Goal: Information Seeking & Learning: Learn about a topic

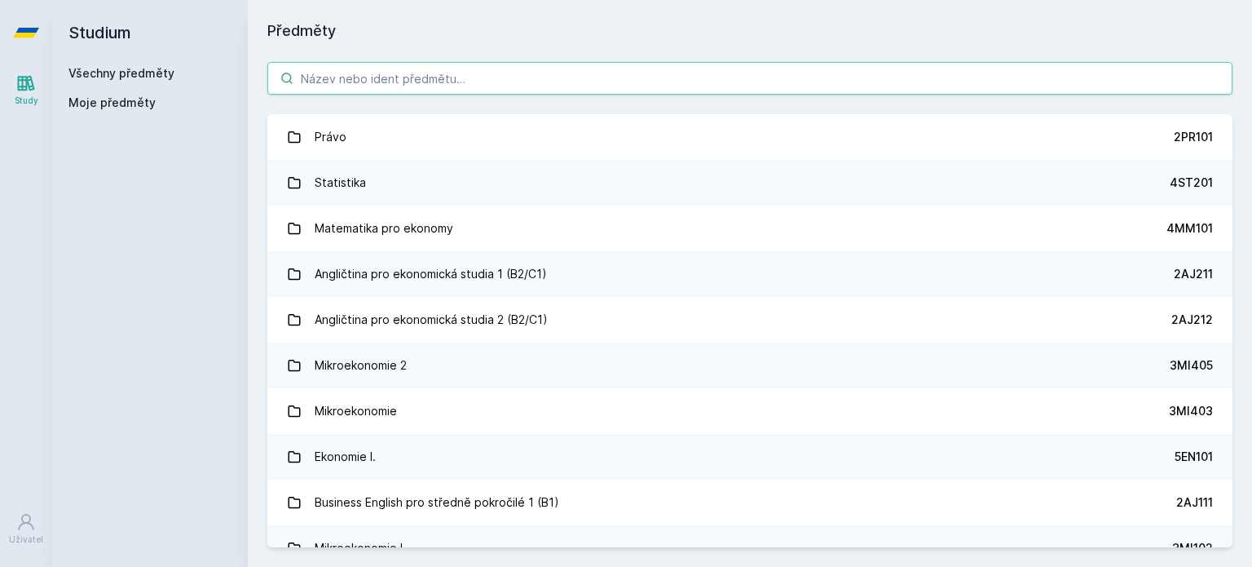
click at [465, 68] on input "search" at bounding box center [749, 78] width 965 height 33
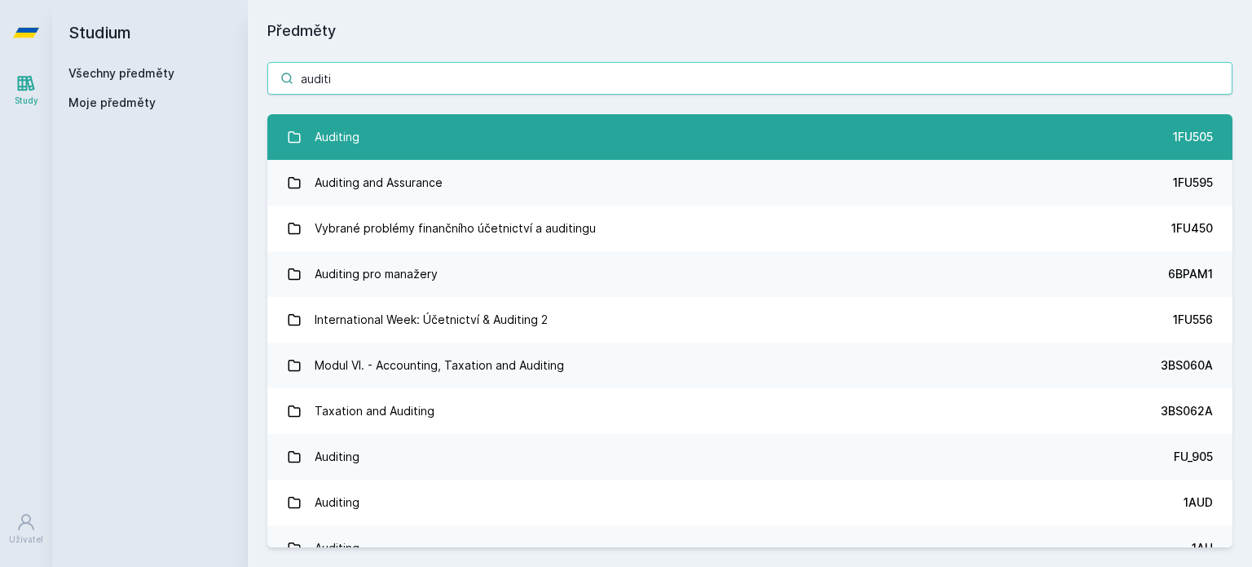
type input "auditi"
click at [437, 136] on link "Auditing 1FU505" at bounding box center [749, 137] width 965 height 46
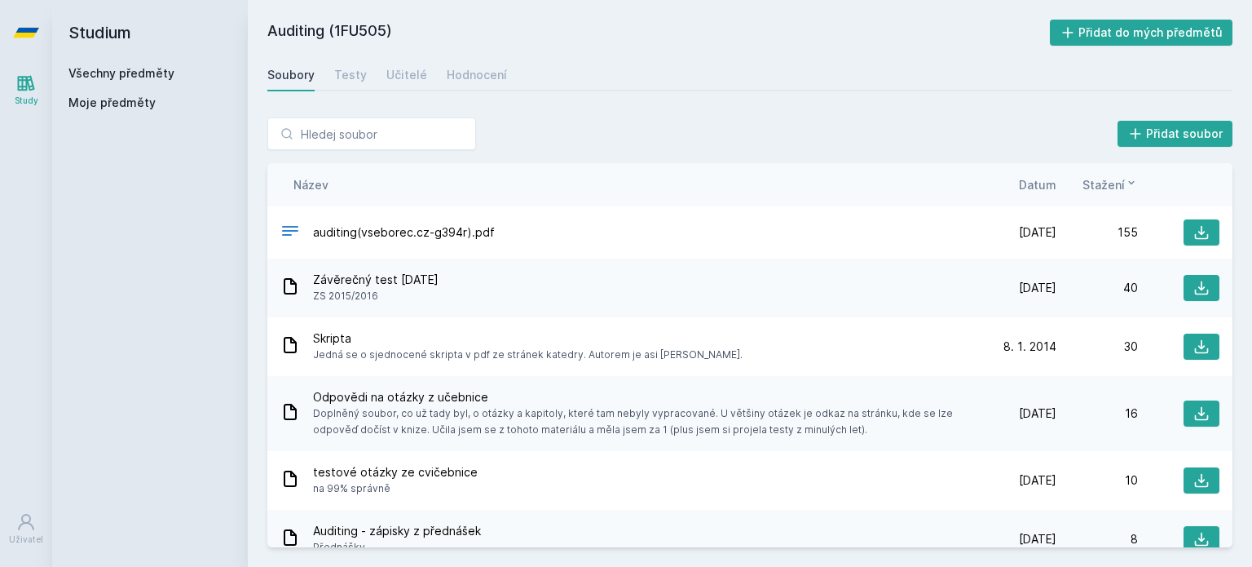
click at [1043, 182] on span "Datum" at bounding box center [1038, 184] width 38 height 17
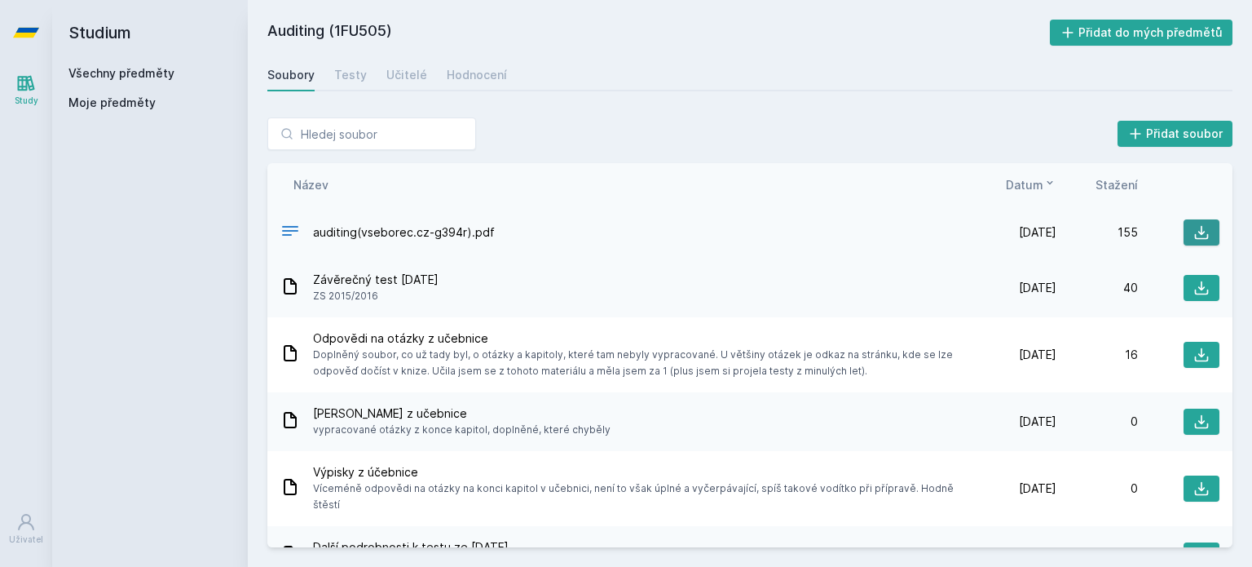
click at [1194, 234] on icon at bounding box center [1202, 232] width 16 height 16
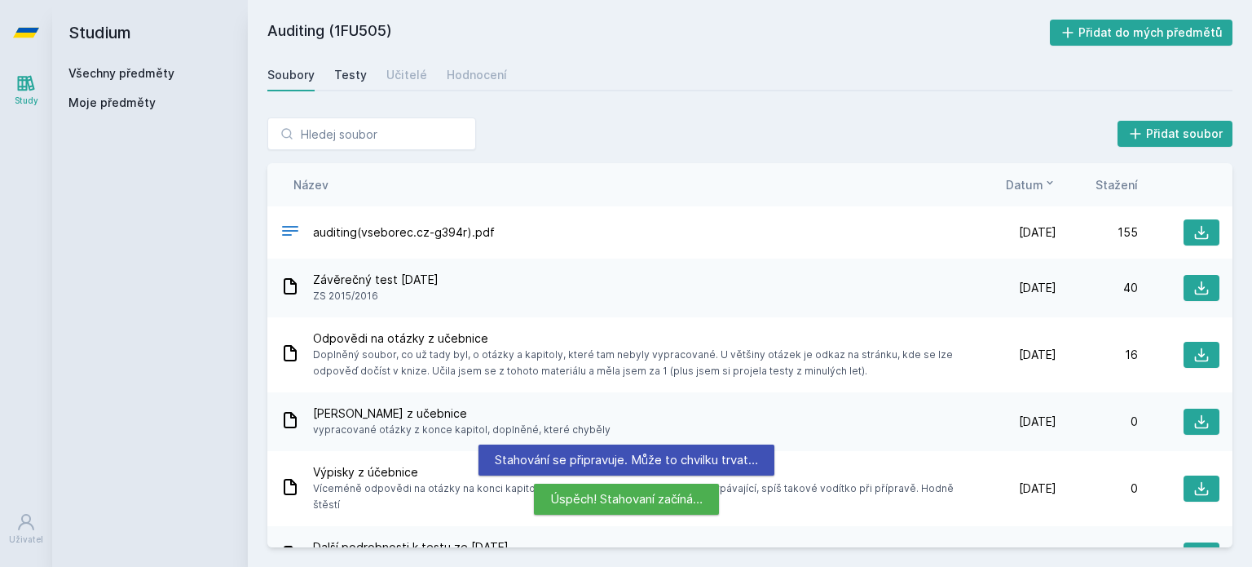
click at [353, 70] on div "Testy" at bounding box center [350, 75] width 33 height 16
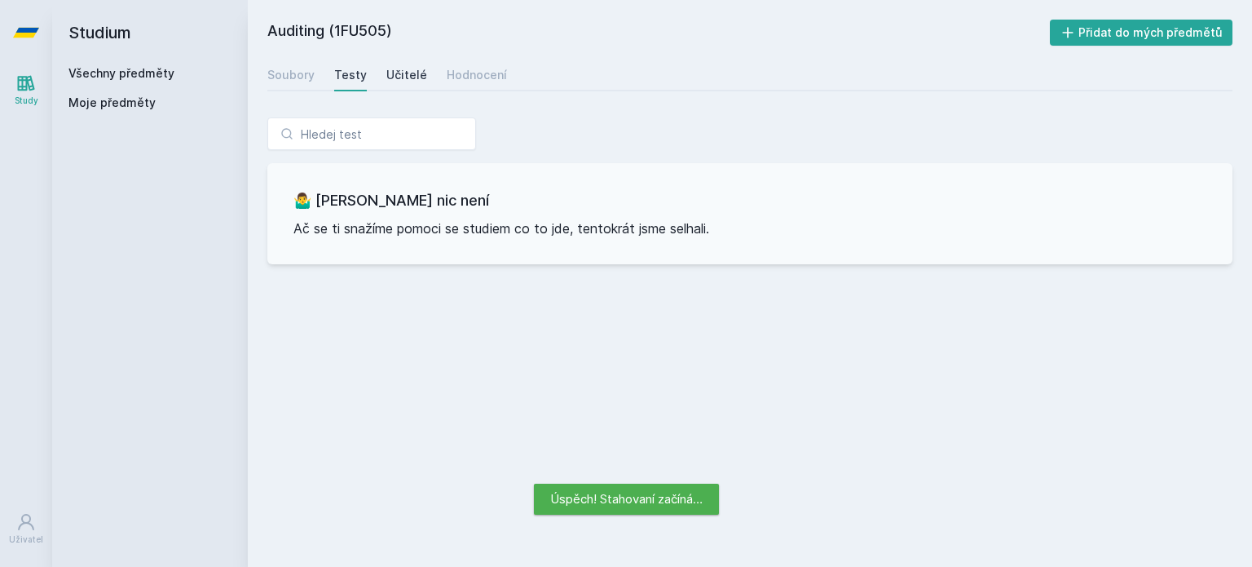
click at [413, 70] on div "Učitelé" at bounding box center [406, 75] width 41 height 16
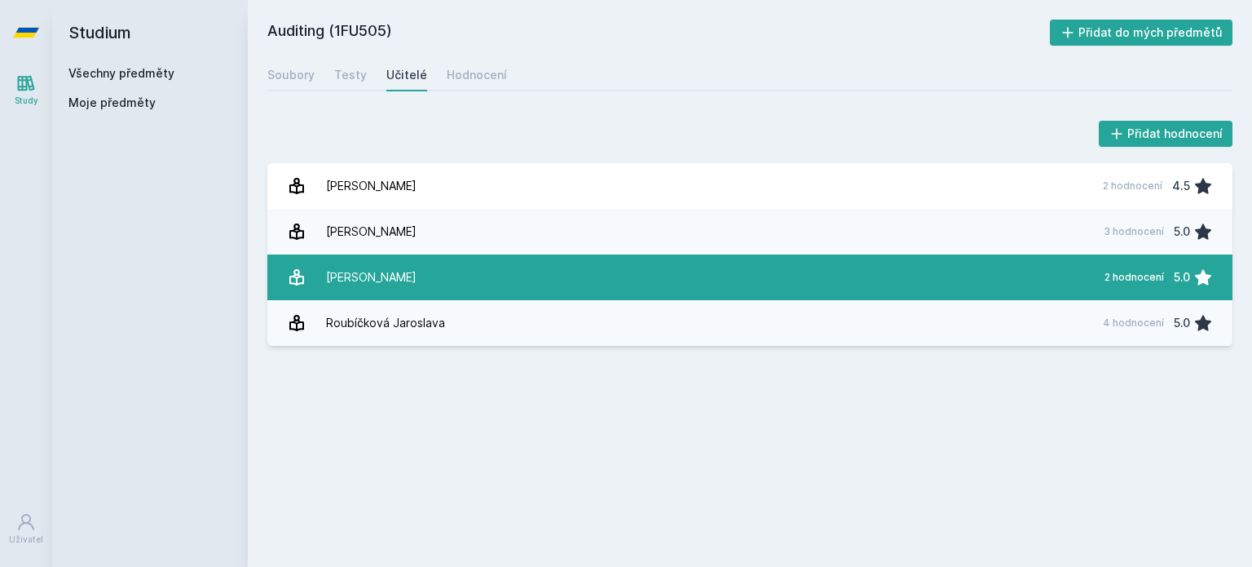
click at [419, 273] on link "[PERSON_NAME] 2 hodnocení 5.0" at bounding box center [749, 277] width 965 height 46
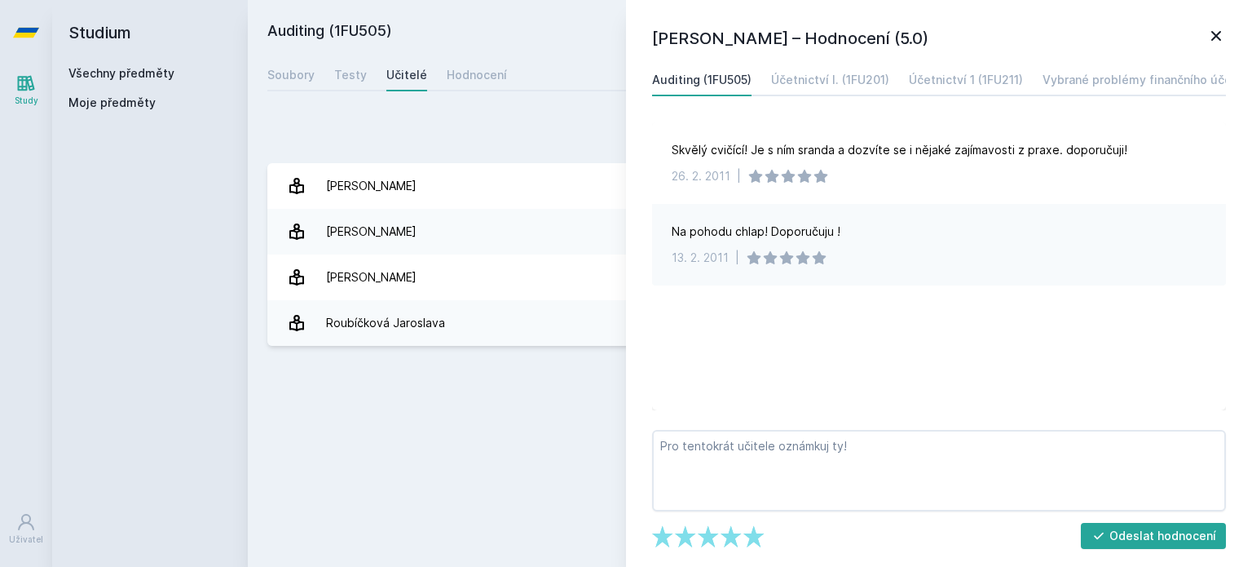
click at [1217, 29] on icon at bounding box center [1217, 36] width 20 height 20
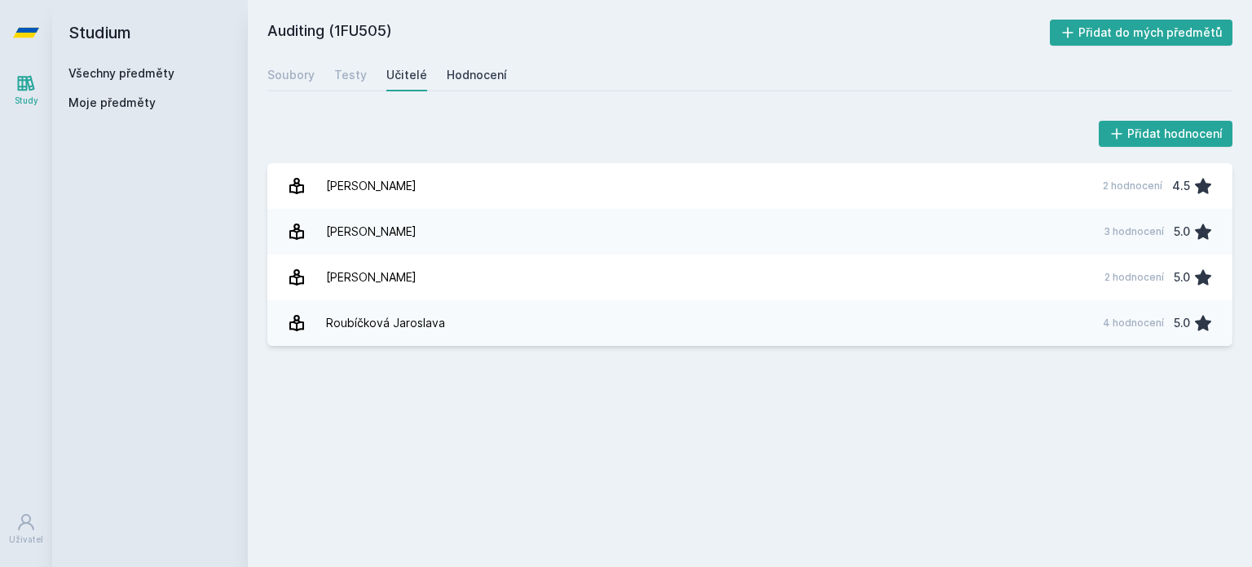
click at [486, 74] on div "Hodnocení" at bounding box center [477, 75] width 60 height 16
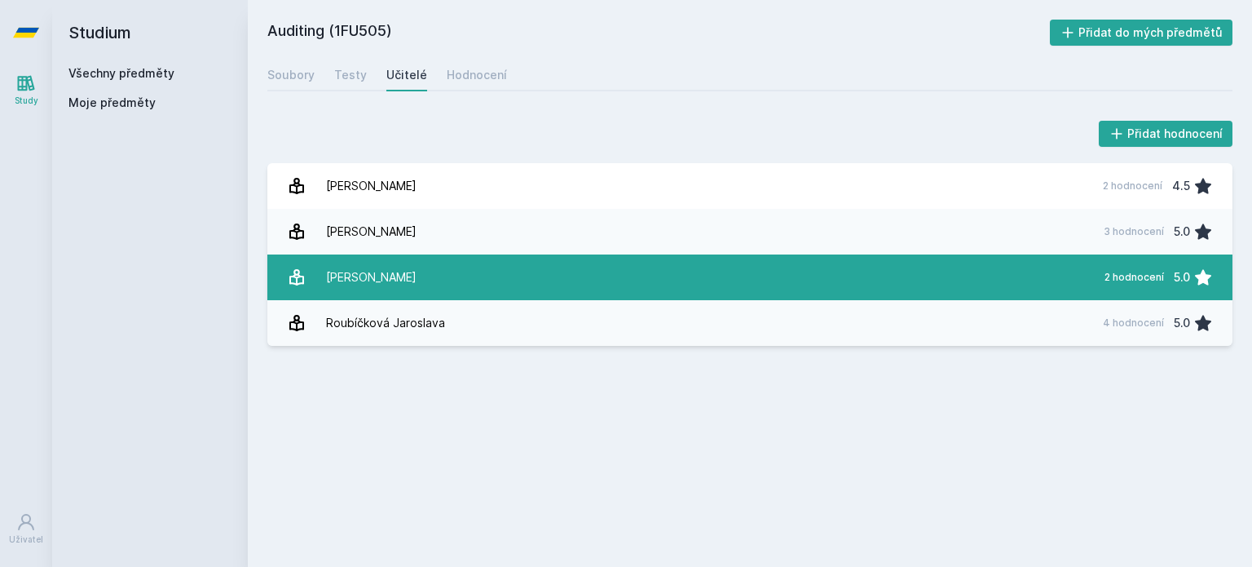
click at [574, 290] on link "[PERSON_NAME] 2 hodnocení 5.0" at bounding box center [749, 277] width 965 height 46
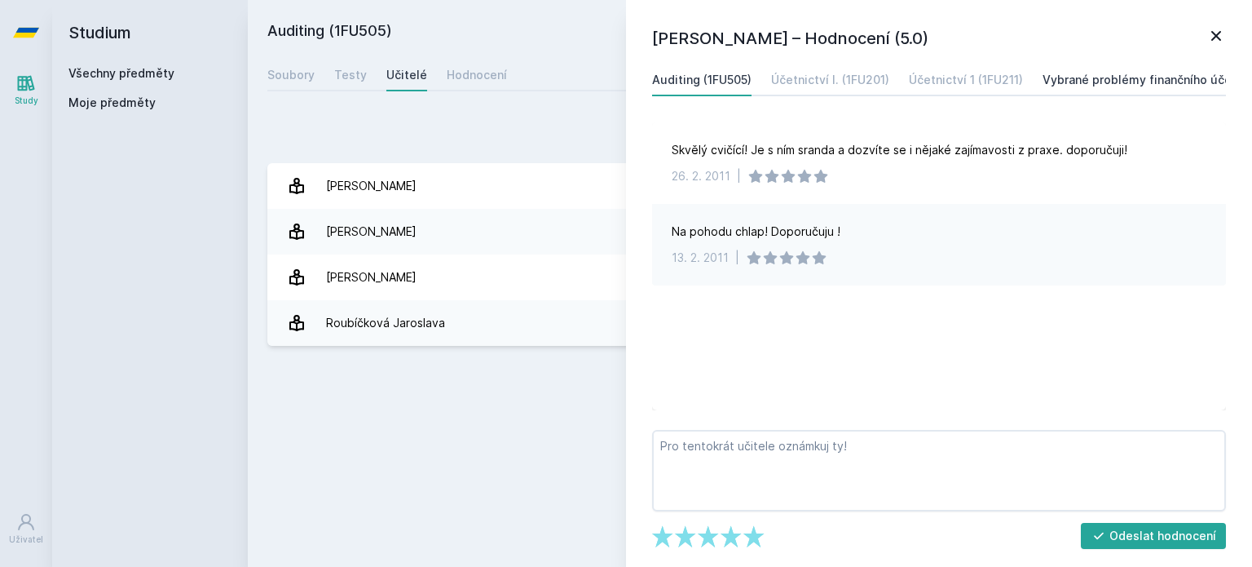
click at [1146, 84] on div "Vybrané problémy finančního účetnictví a auditingu (1FU450)" at bounding box center [1215, 80] width 345 height 16
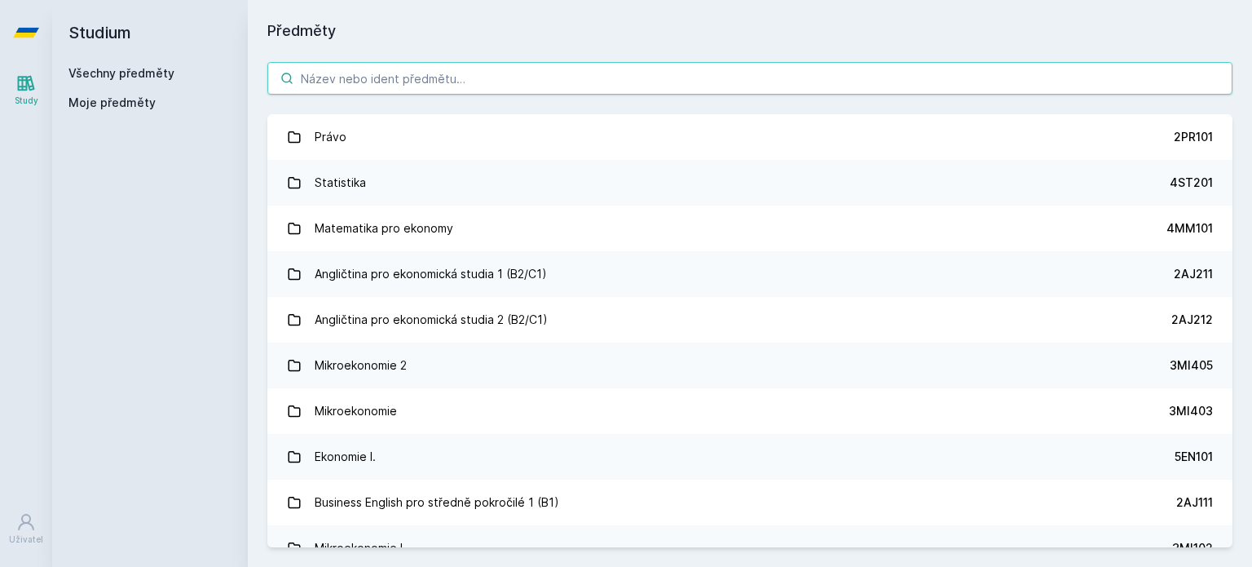
click at [319, 75] on input "search" at bounding box center [749, 78] width 965 height 33
type input "\"
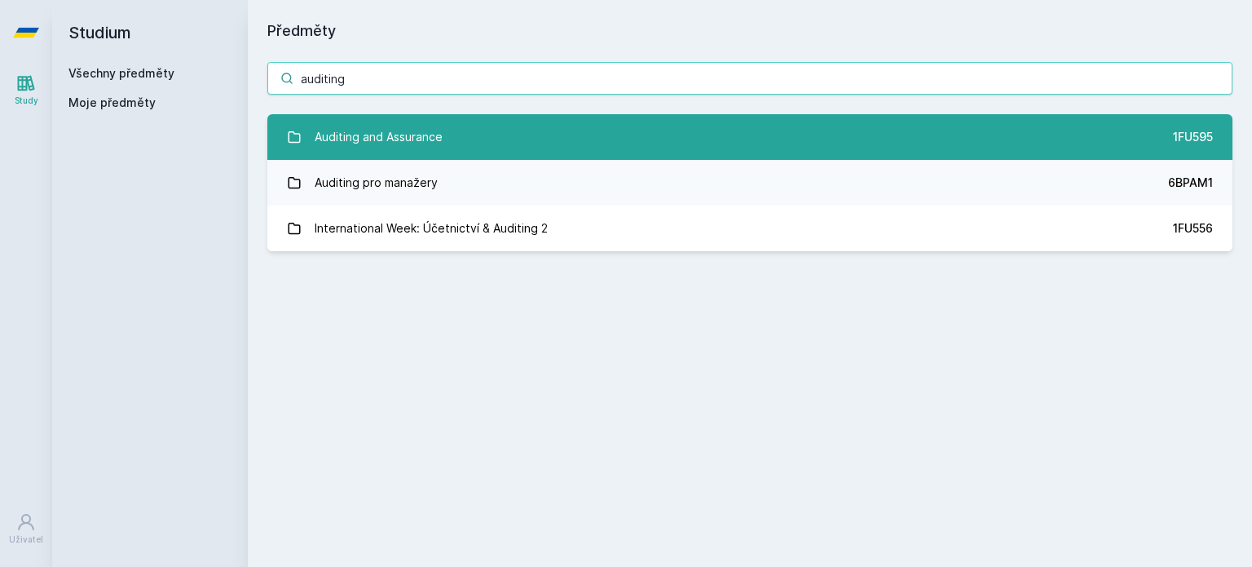
type input "auditing"
click at [369, 149] on div "Auditing and Assurance" at bounding box center [379, 137] width 128 height 33
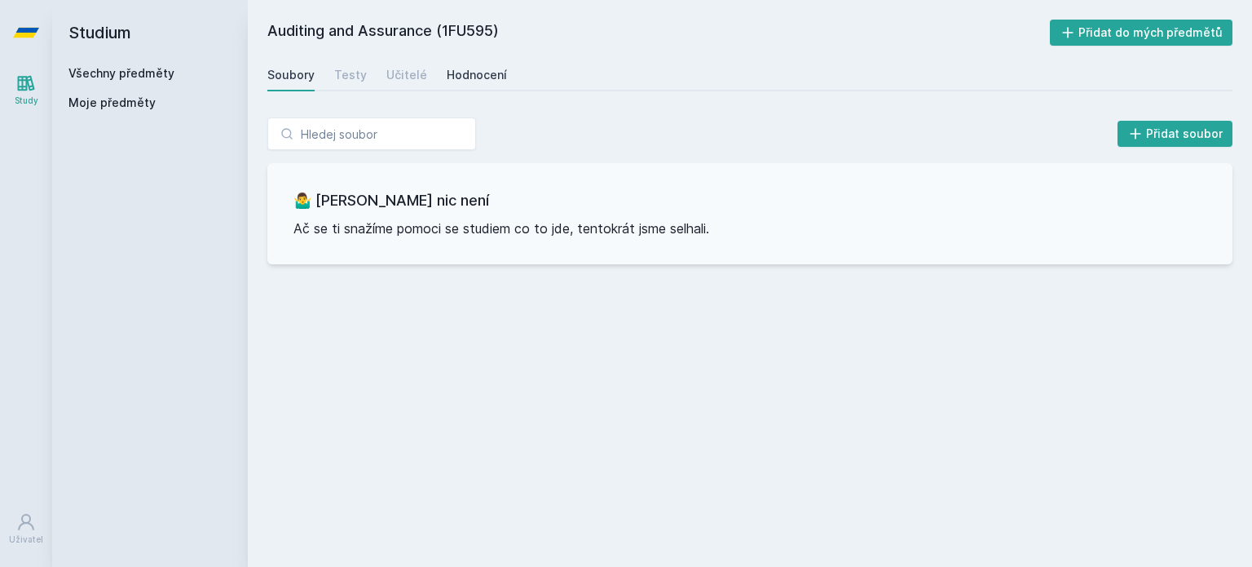
click at [450, 71] on div "Hodnocení" at bounding box center [477, 75] width 60 height 16
click at [406, 71] on div "Učitelé" at bounding box center [406, 75] width 41 height 16
